Goal: Transaction & Acquisition: Purchase product/service

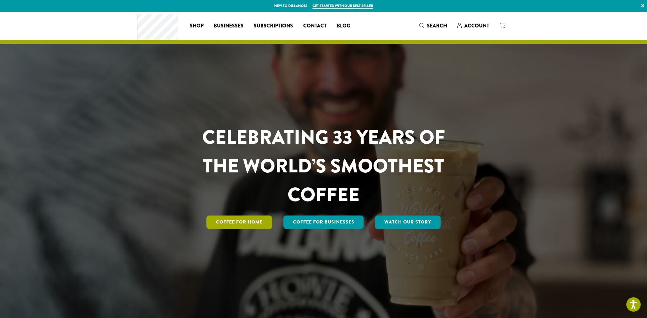
click at [249, 221] on link "Coffee for Home" at bounding box center [239, 222] width 66 height 13
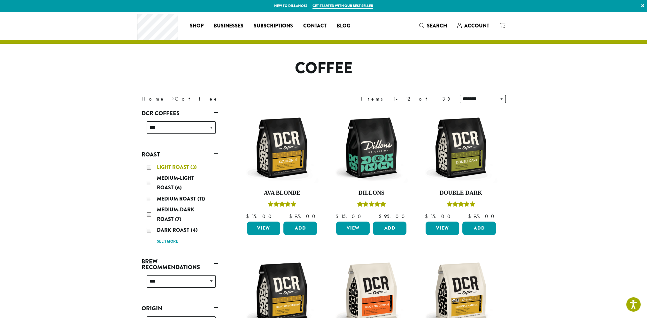
click at [151, 167] on div "Light Roast (3)" at bounding box center [181, 168] width 69 height 10
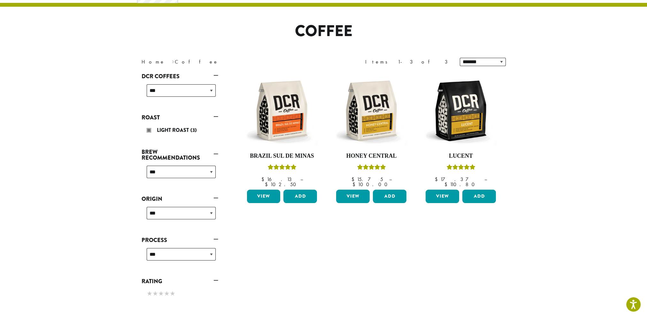
scroll to position [39, 0]
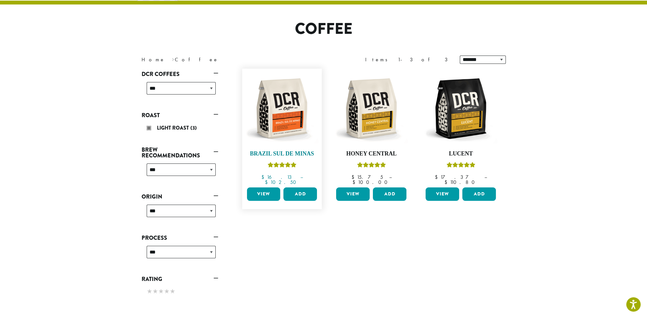
click at [280, 155] on h4 "Brazil Sul De Minas" at bounding box center [281, 153] width 73 height 7
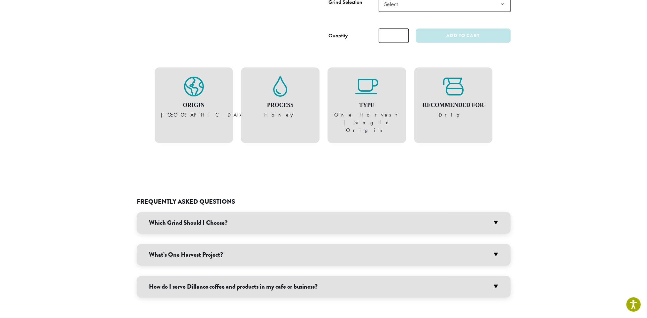
scroll to position [447, 0]
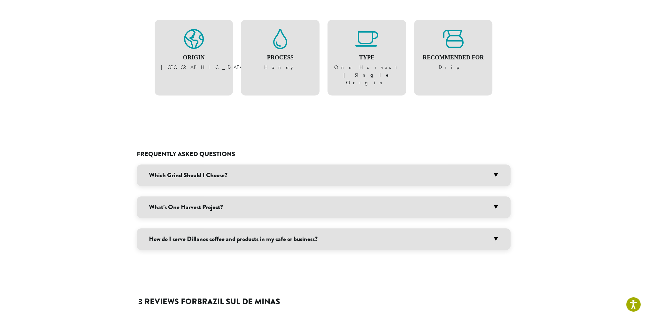
click at [227, 164] on h3 "Which Grind Should I Choose?" at bounding box center [324, 175] width 374 height 22
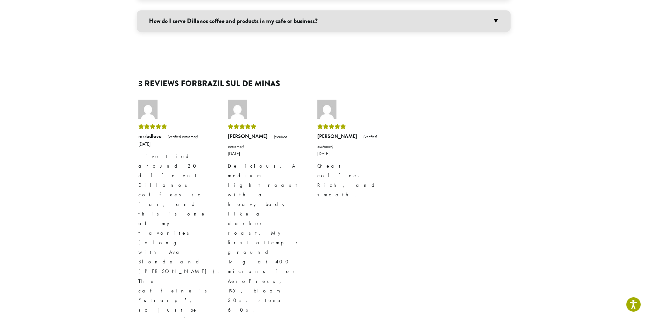
scroll to position [862, 0]
